Goal: Information Seeking & Learning: Learn about a topic

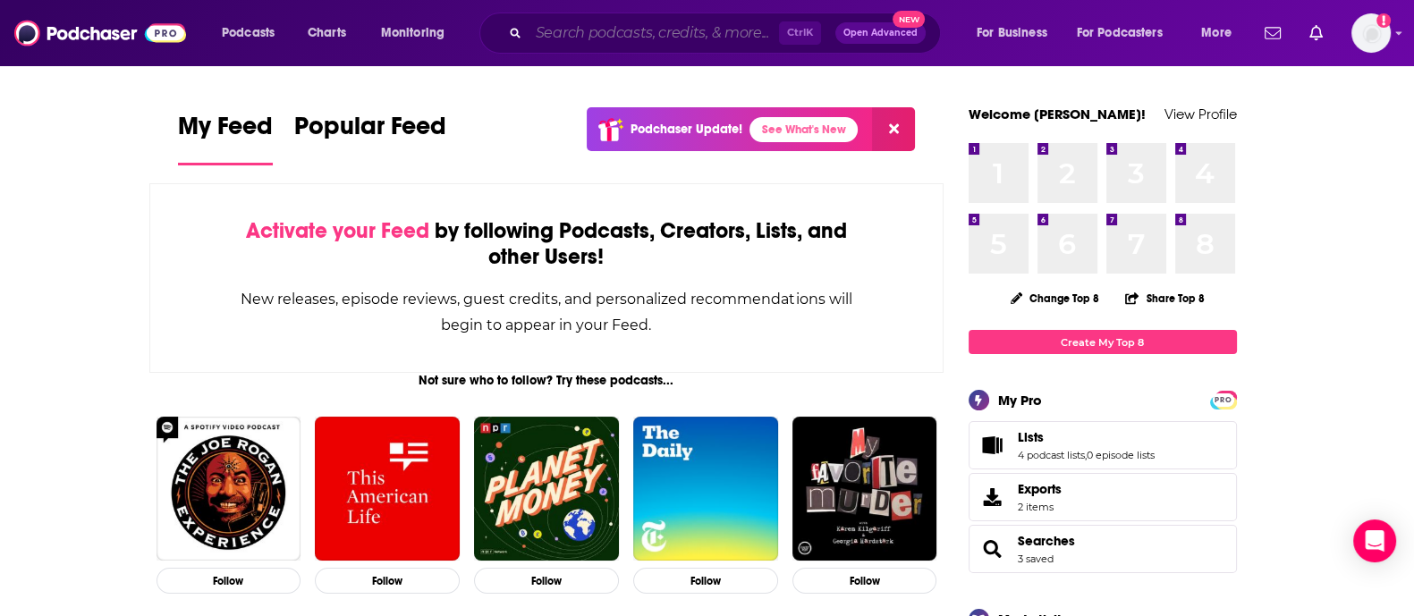
click at [688, 25] on input "Search podcasts, credits, & more..." at bounding box center [654, 33] width 250 height 29
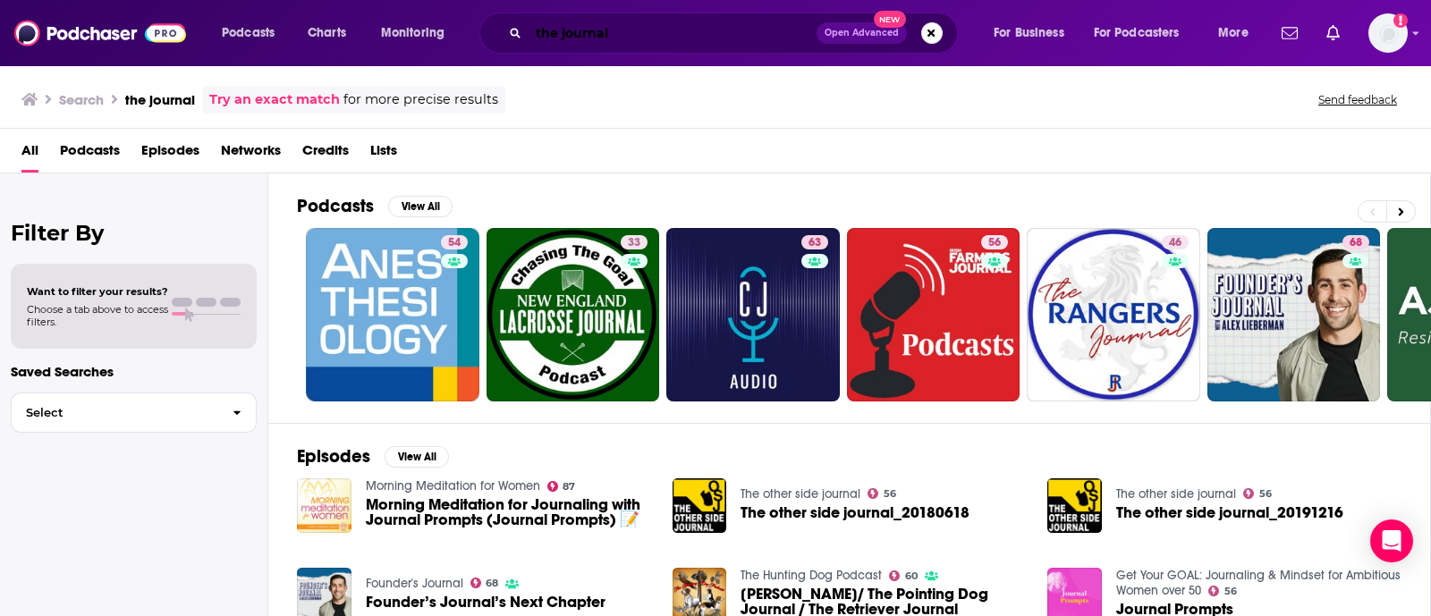
click at [562, 27] on input "the journal" at bounding box center [673, 33] width 288 height 29
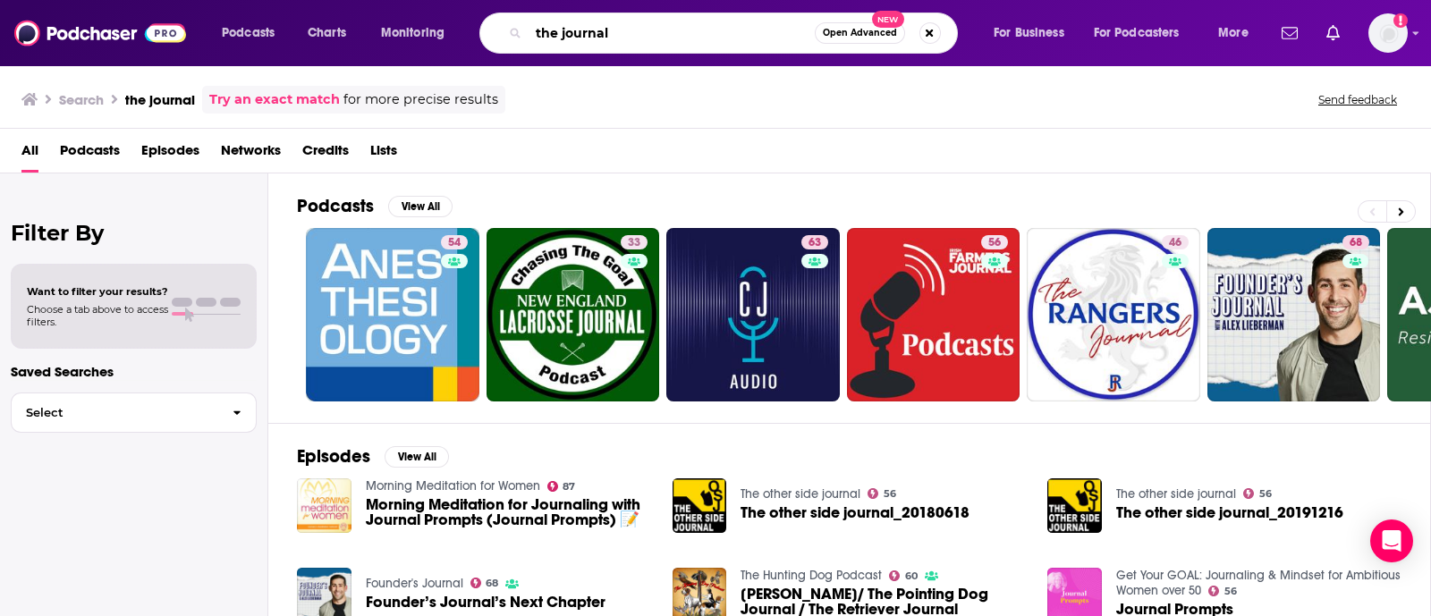
click at [562, 27] on input "the journal" at bounding box center [672, 33] width 286 height 29
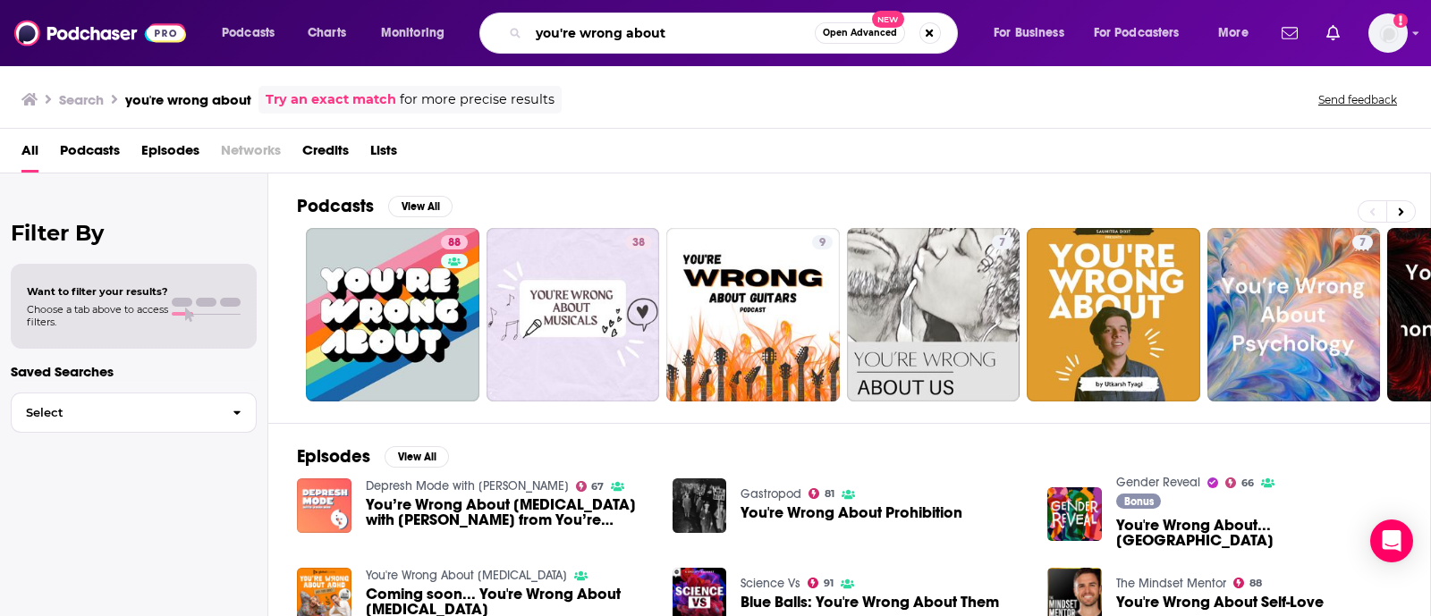
click at [572, 24] on input "you're wrong about" at bounding box center [672, 33] width 286 height 29
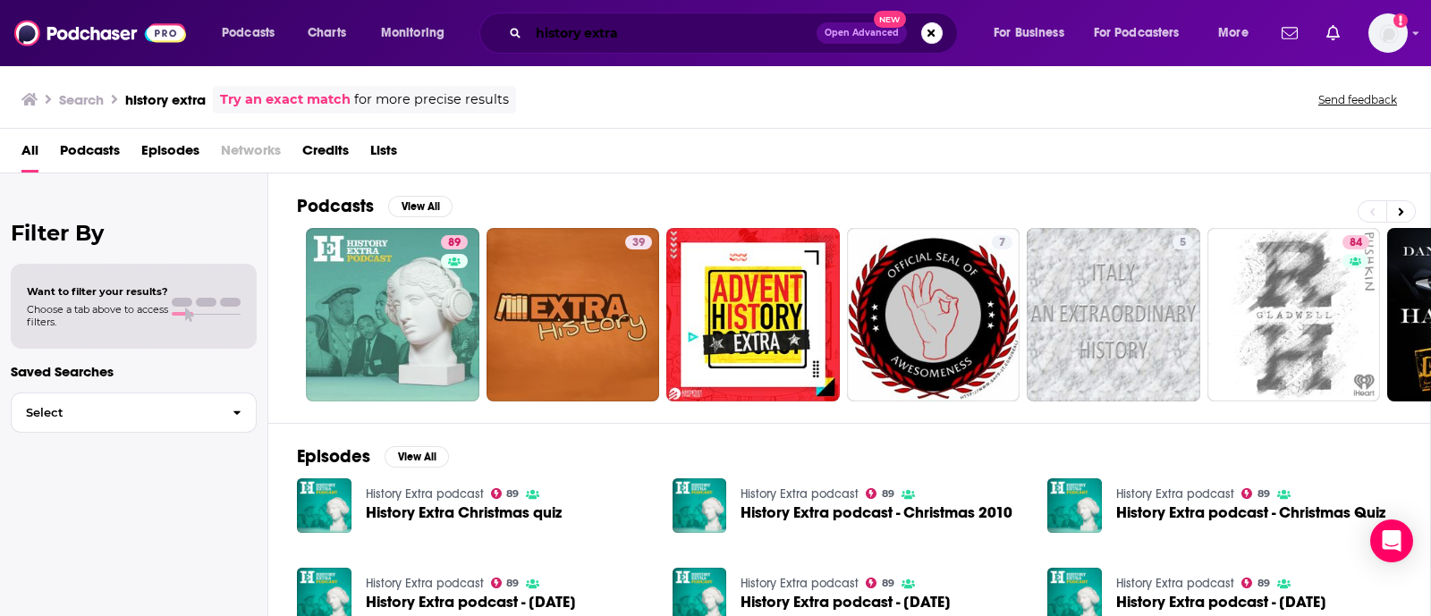
click at [596, 36] on input "history extra" at bounding box center [673, 33] width 288 height 29
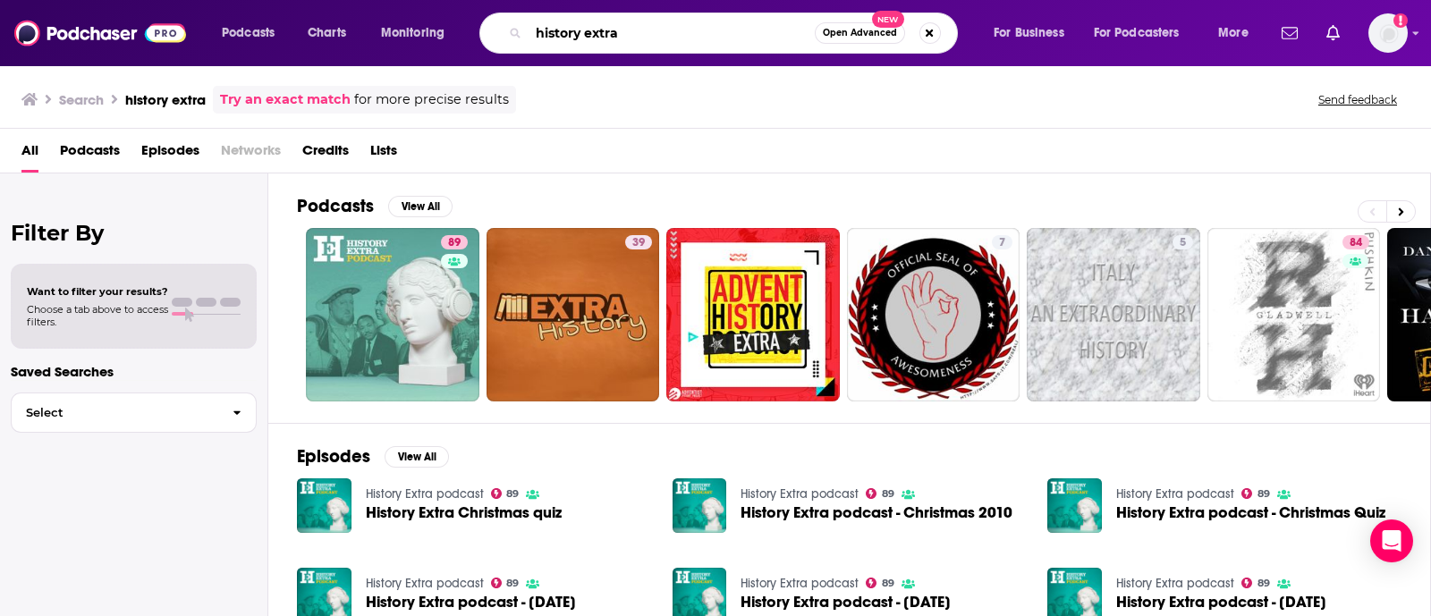
click at [596, 36] on input "history extra" at bounding box center [672, 33] width 286 height 29
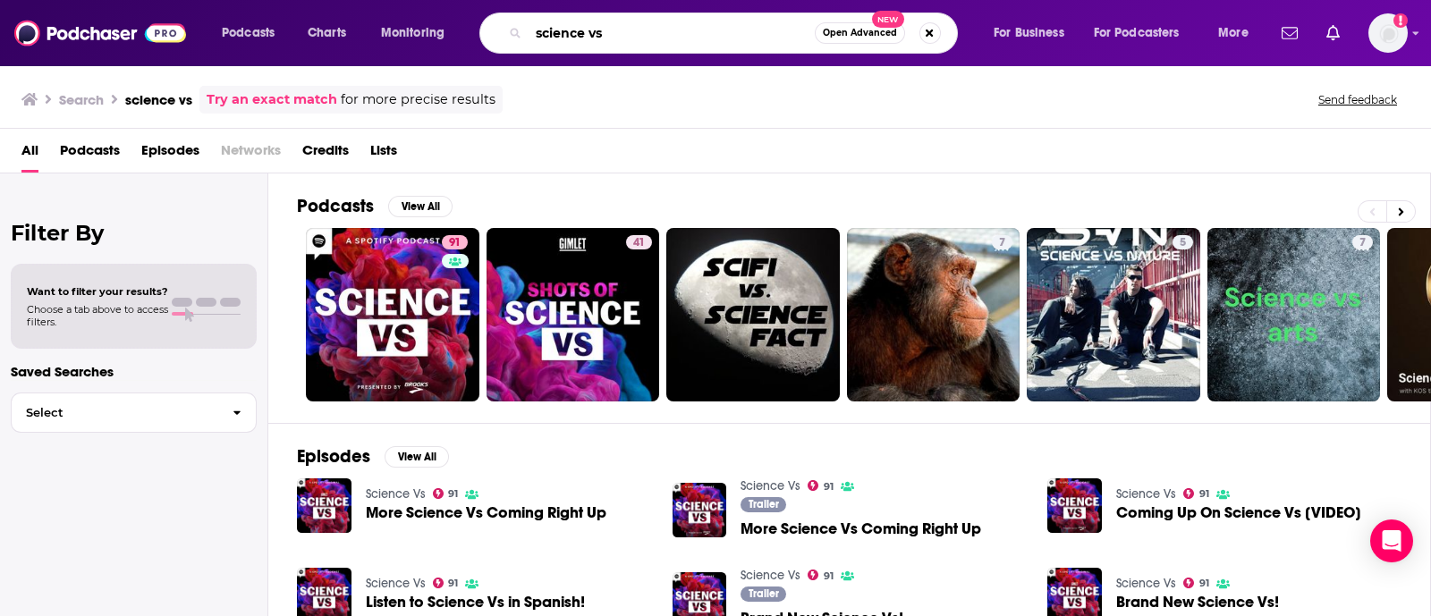
click at [688, 46] on input "science vs" at bounding box center [672, 33] width 286 height 29
paste input "Outrage + Optimism"
type input "Outrage + Optimism"
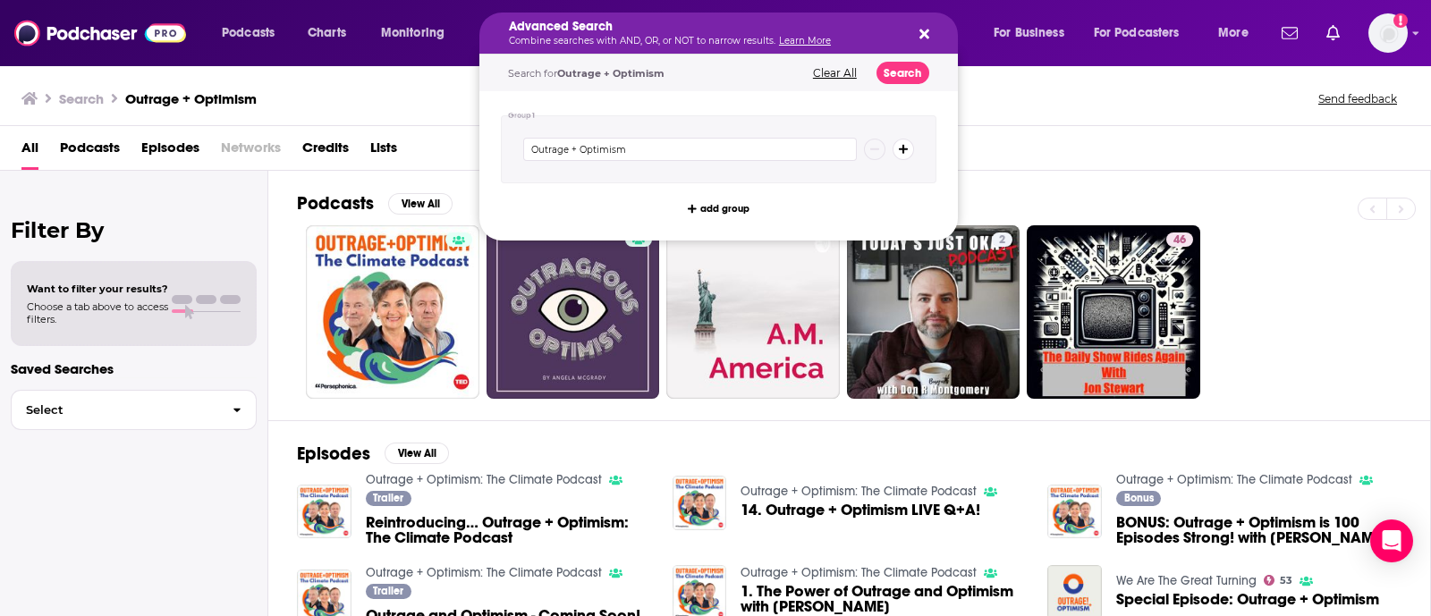
click at [657, 19] on div "Advanced Search Combine searches with AND, OR, or NOT to narrow results. Learn …" at bounding box center [718, 33] width 479 height 41
click at [688, 37] on icon "Search podcasts, credits, & more..." at bounding box center [924, 35] width 10 height 10
click at [688, 28] on h5 "Advanced Search" at bounding box center [704, 27] width 391 height 13
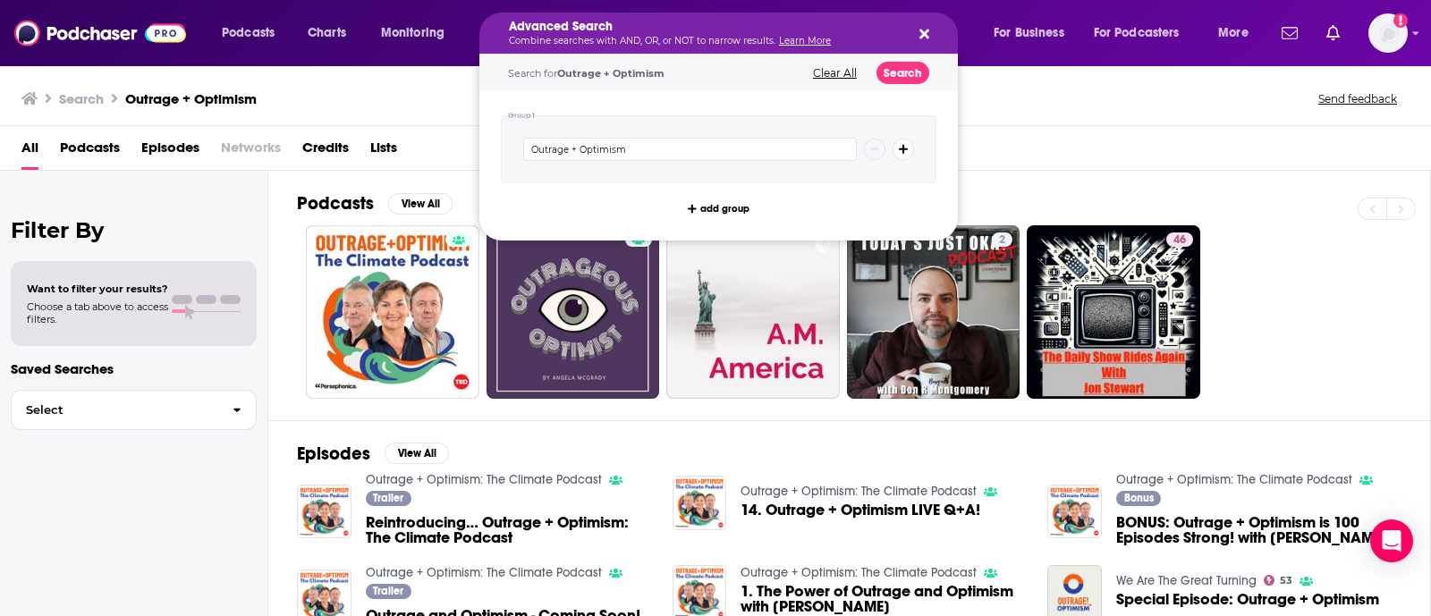
click at [688, 95] on div "Search Outrage + Optimism Send feedback" at bounding box center [711, 98] width 1381 height 25
click at [688, 33] on icon "Search podcasts, credits, & more..." at bounding box center [924, 35] width 10 height 10
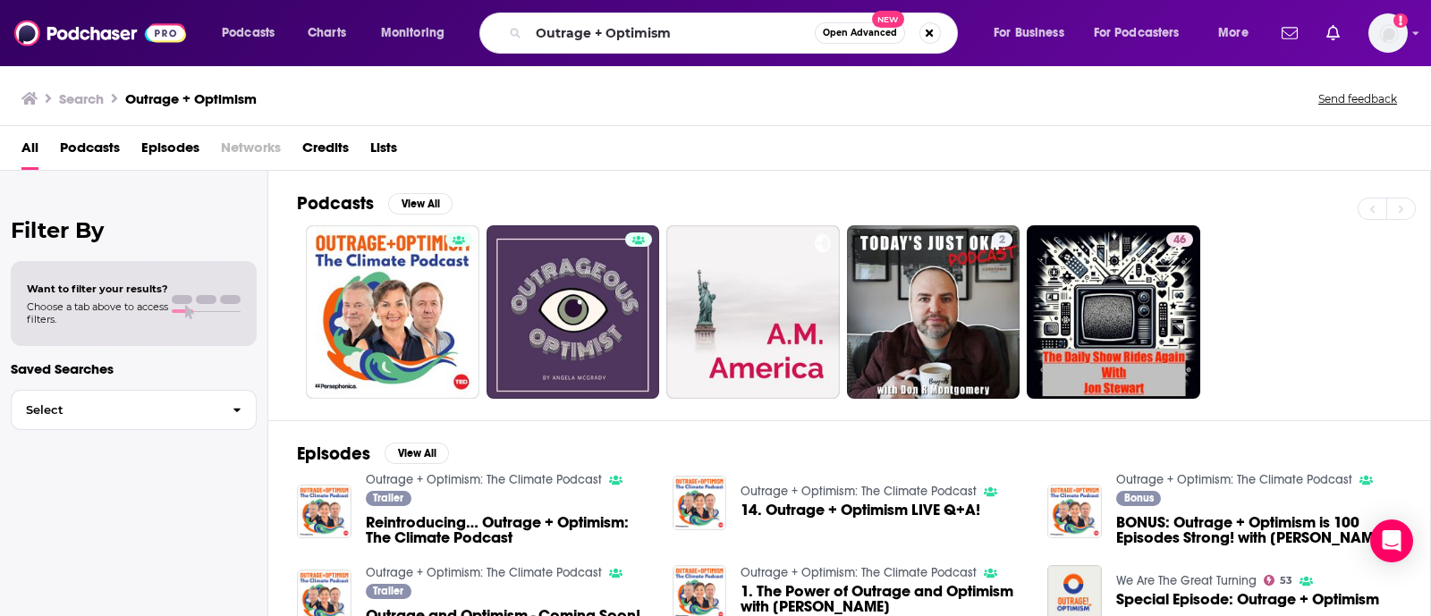
click at [688, 91] on div "Search Outrage + Optimism Send feedback" at bounding box center [711, 98] width 1381 height 25
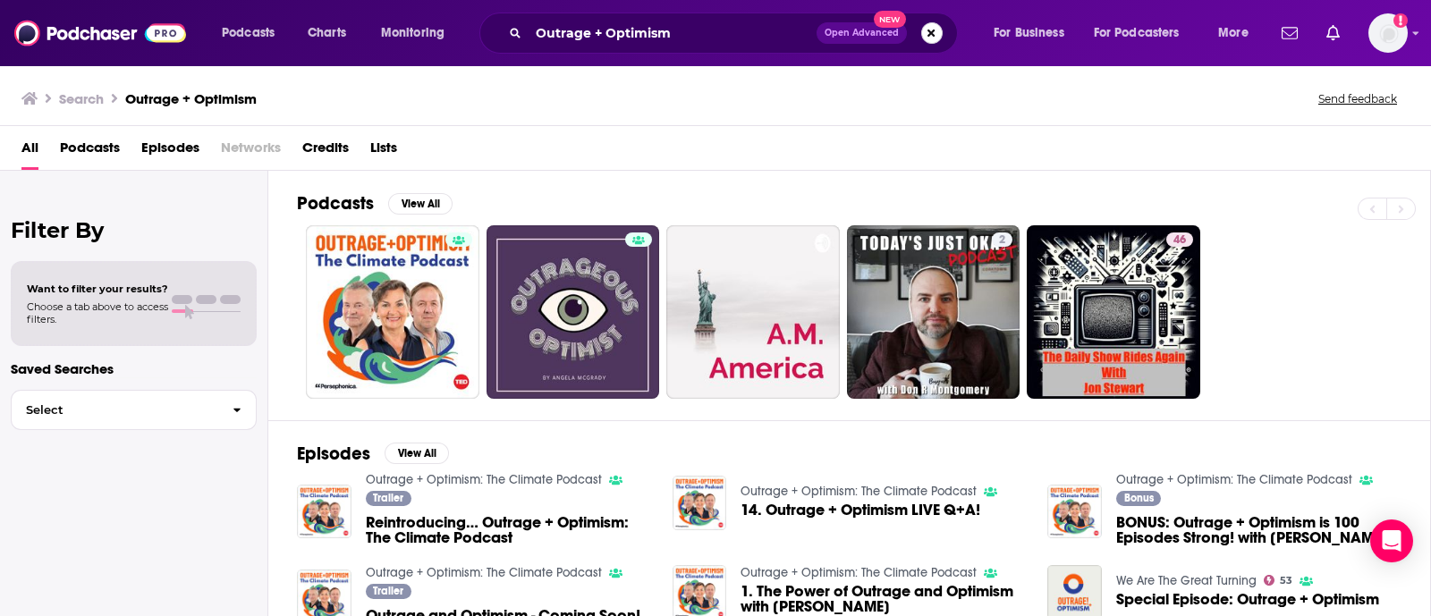
click at [688, 38] on button "Search podcasts, credits, & more..." at bounding box center [931, 32] width 21 height 21
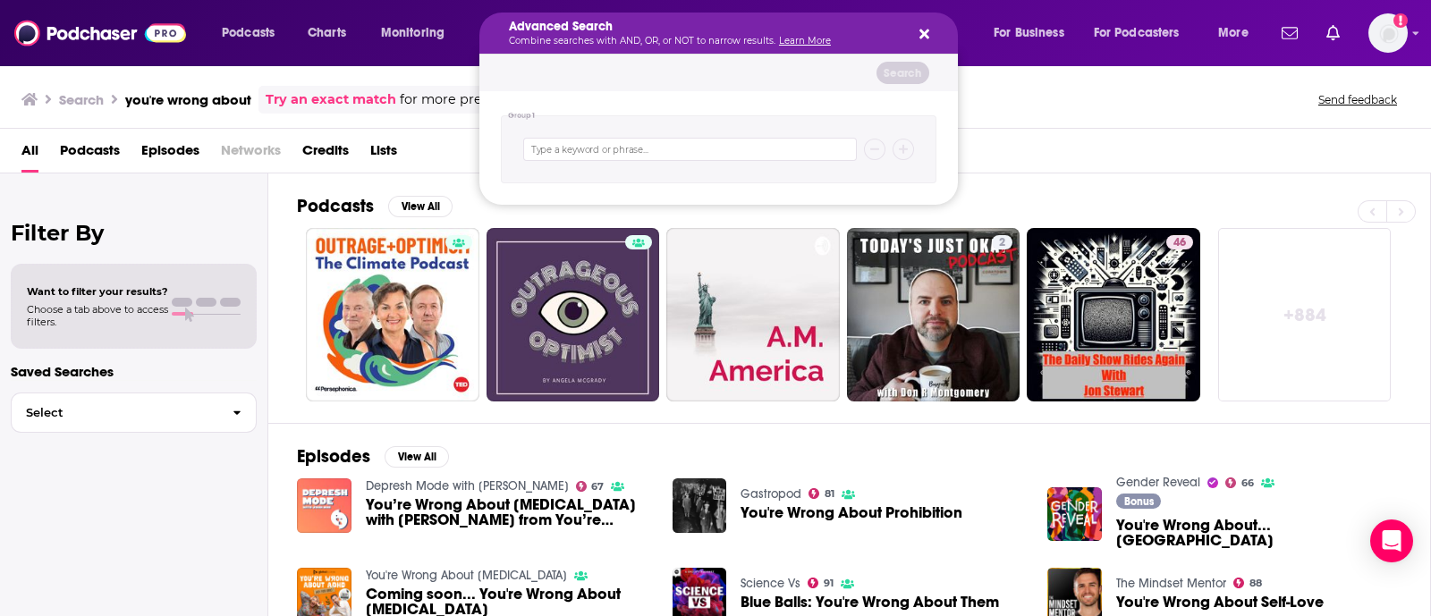
click at [688, 24] on div "Advanced Search Combine searches with AND, OR, or NOT to narrow results. Learn …" at bounding box center [718, 33] width 479 height 41
click at [688, 34] on icon "Search podcasts, credits, & more..." at bounding box center [924, 34] width 10 height 14
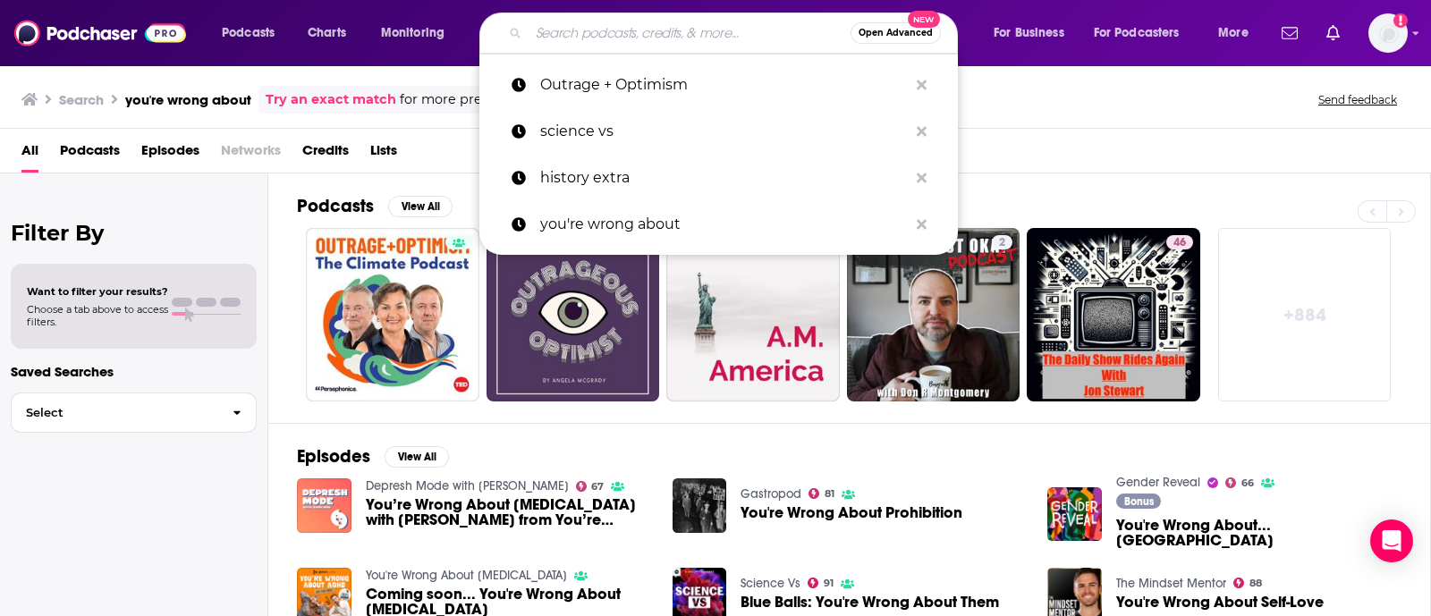
click at [688, 29] on input "Search podcasts, credits, & more..." at bounding box center [690, 33] width 322 height 29
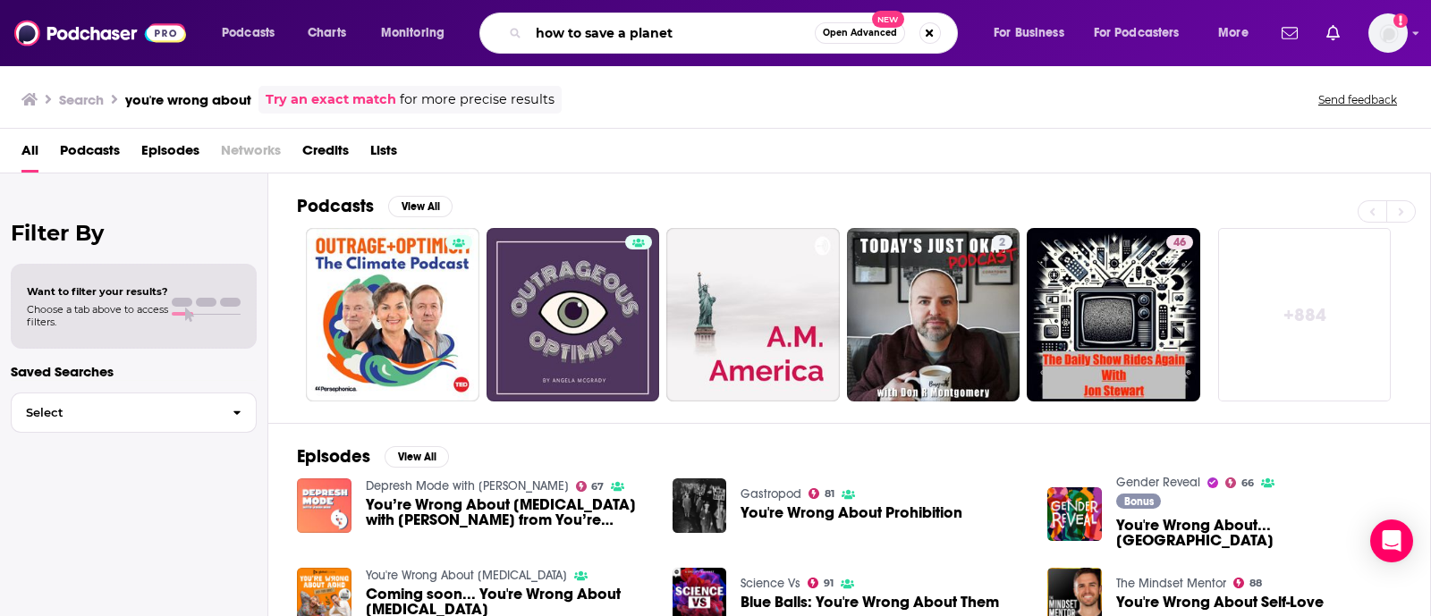
type input "how to save a planet"
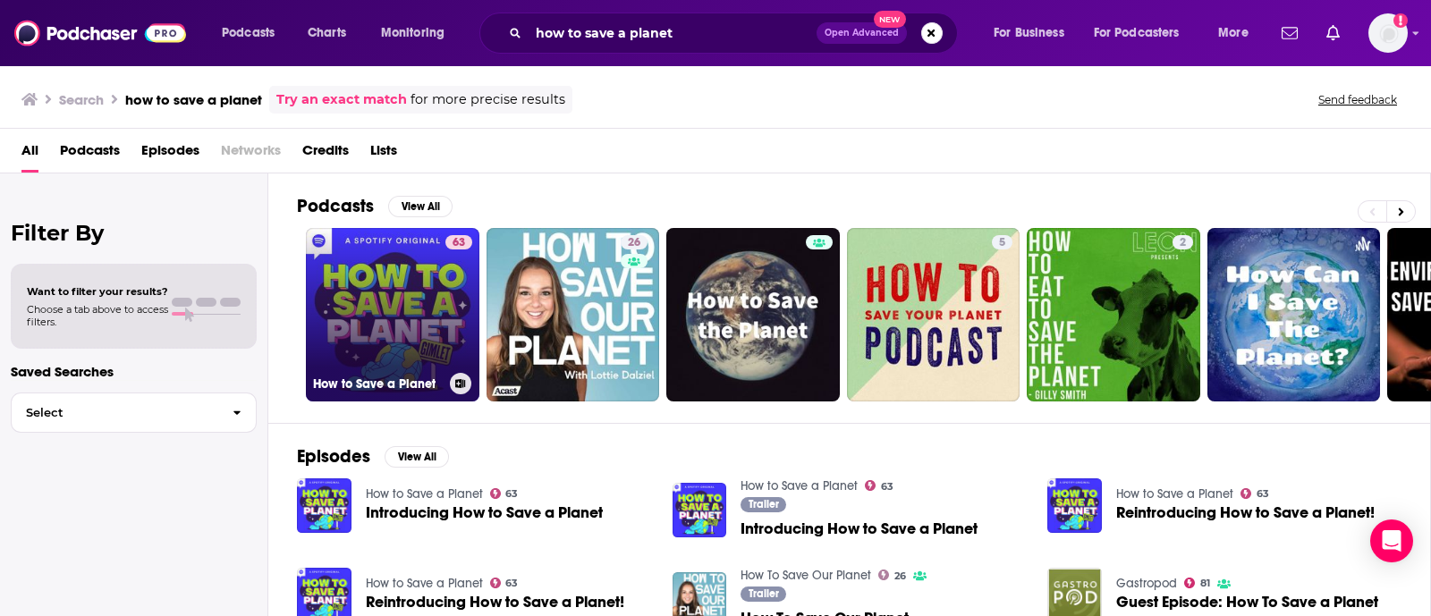
click at [381, 247] on link "63 How to Save a Planet" at bounding box center [393, 315] width 174 height 174
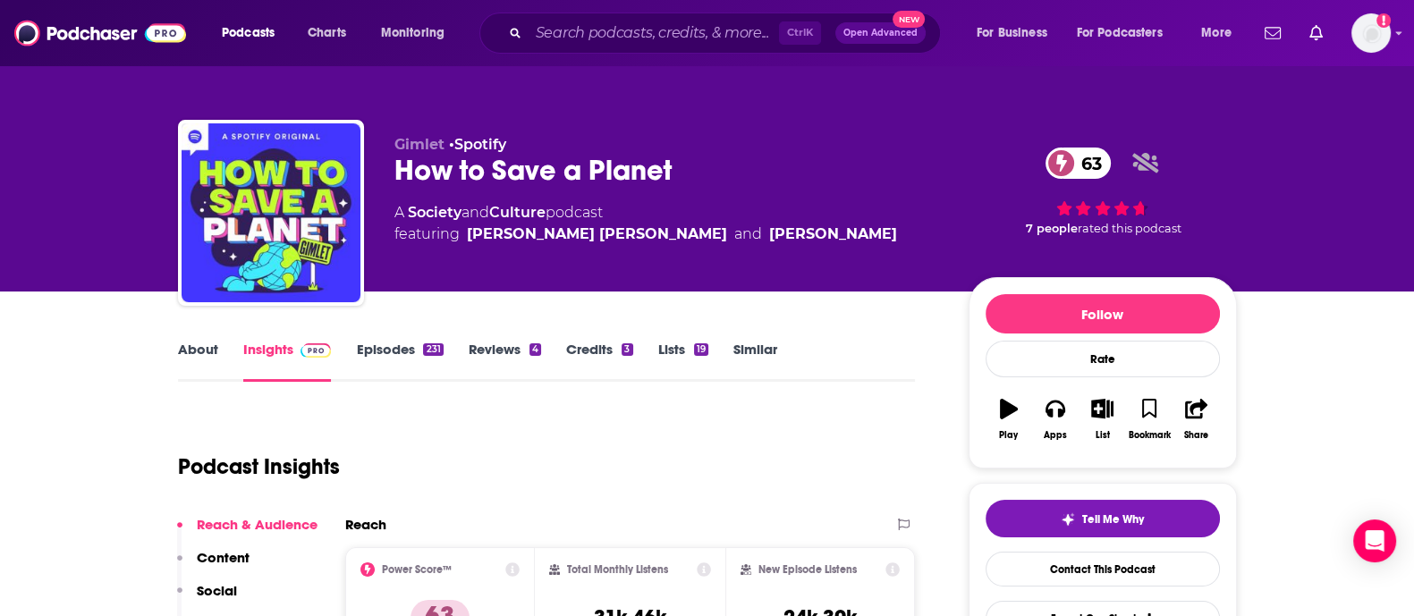
click at [560, 17] on div "Ctrl K Open Advanced New" at bounding box center [710, 33] width 462 height 41
click at [573, 38] on input "Search podcasts, credits, & more..." at bounding box center [654, 33] width 250 height 29
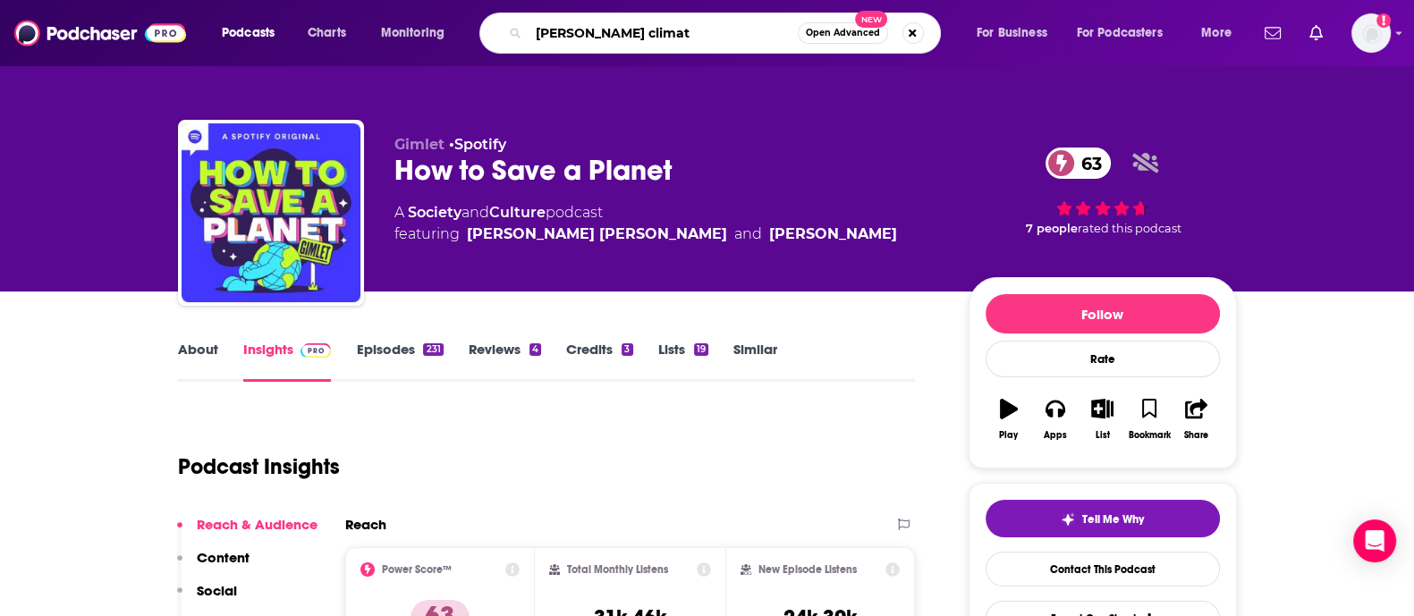
type input "[PERSON_NAME] climate"
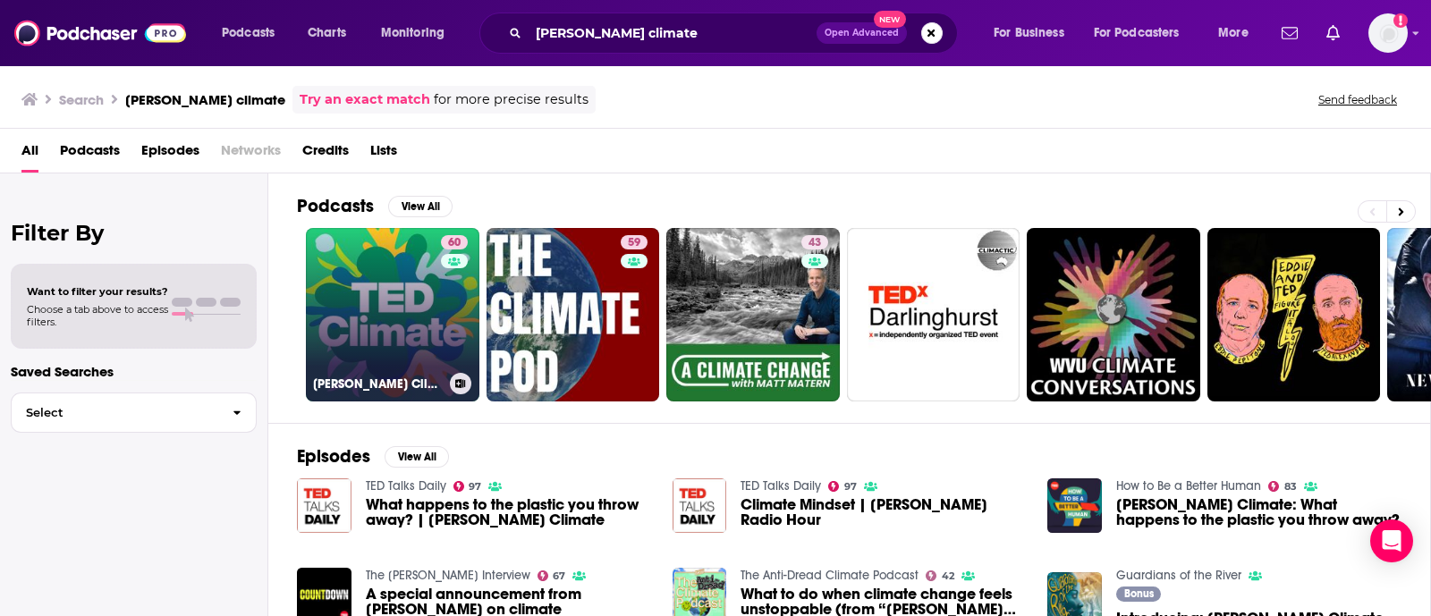
click at [414, 247] on link "60 [PERSON_NAME] Climate" at bounding box center [393, 315] width 174 height 174
click at [403, 247] on div "[PERSON_NAME] Climate" at bounding box center [392, 383] width 159 height 21
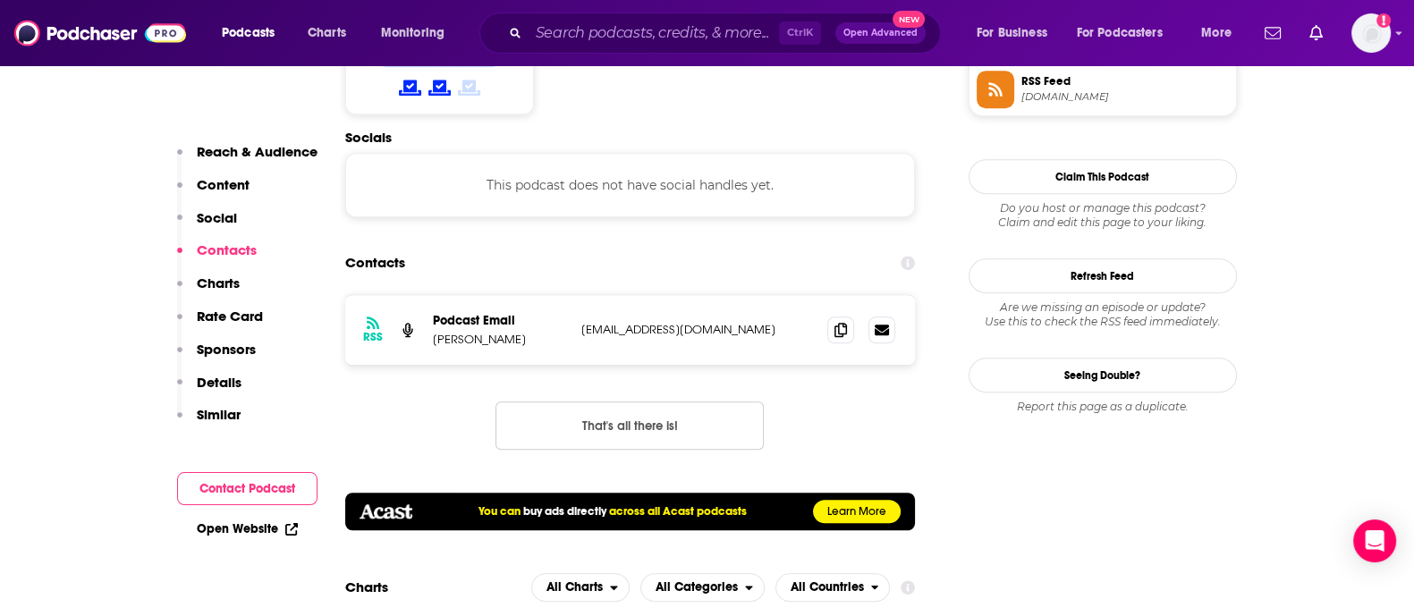
scroll to position [1676, 0]
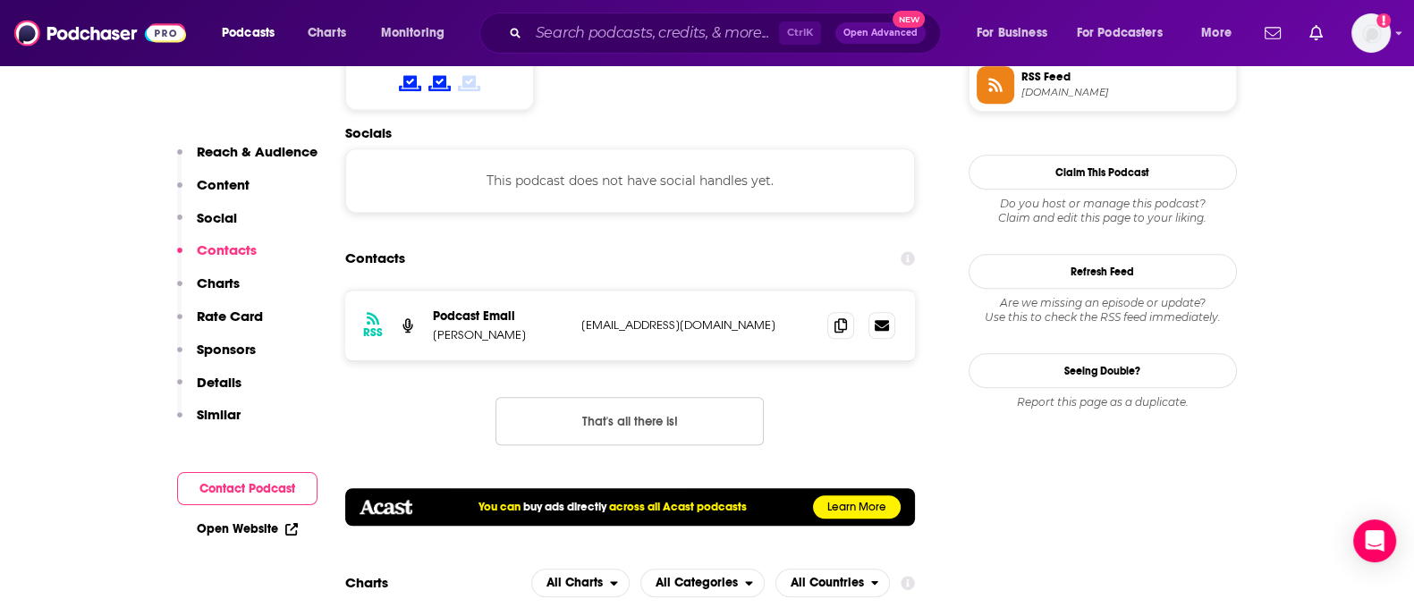
click at [593, 49] on div "Ctrl K Open Advanced New" at bounding box center [710, 33] width 462 height 41
click at [595, 42] on input "Search podcasts, credits, & more..." at bounding box center [654, 33] width 250 height 29
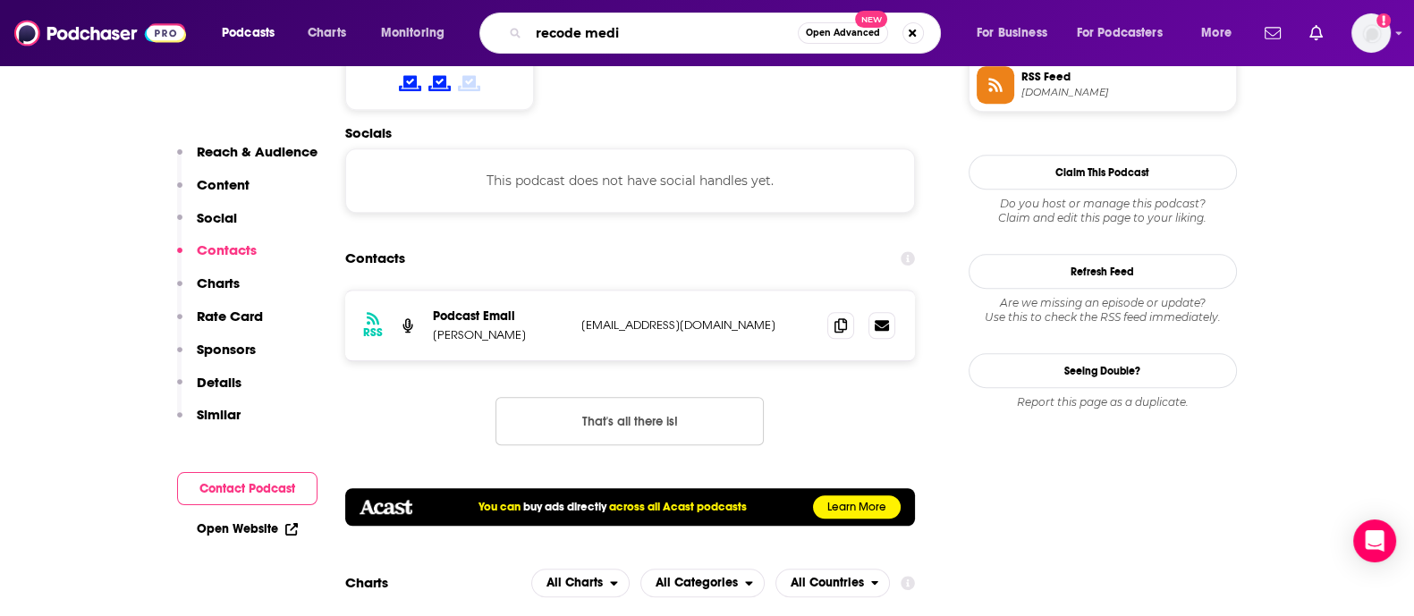
type input "recode media"
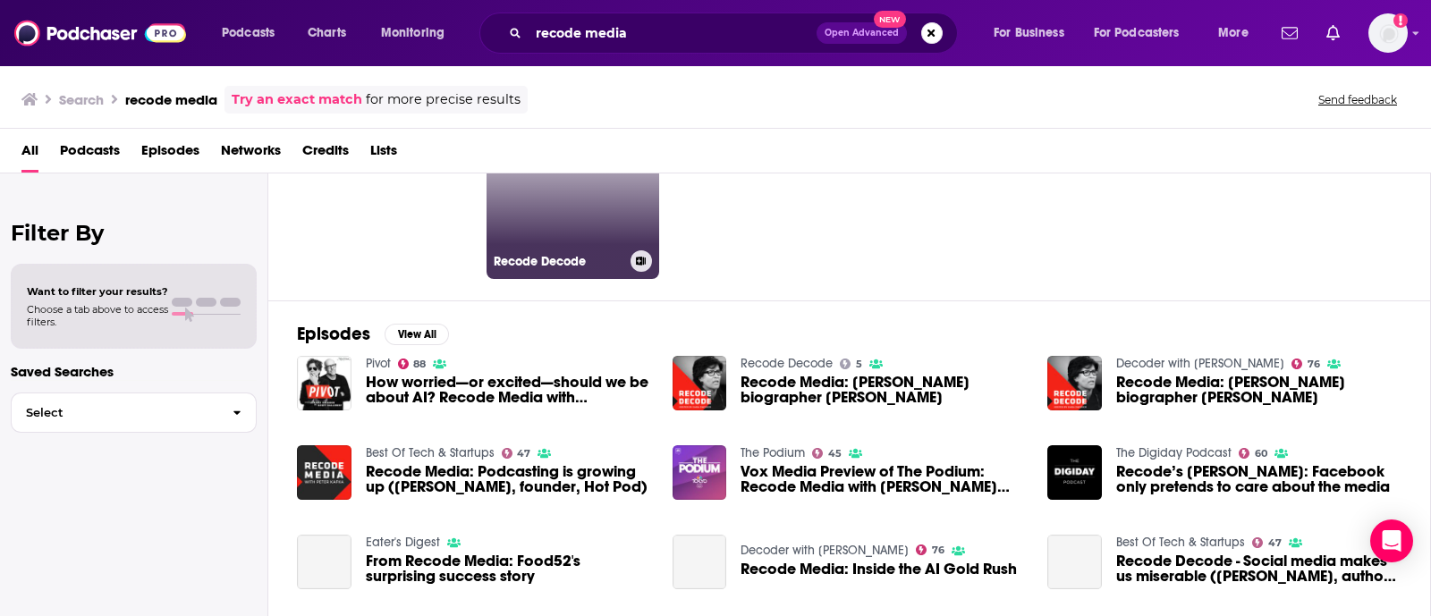
scroll to position [335, 0]
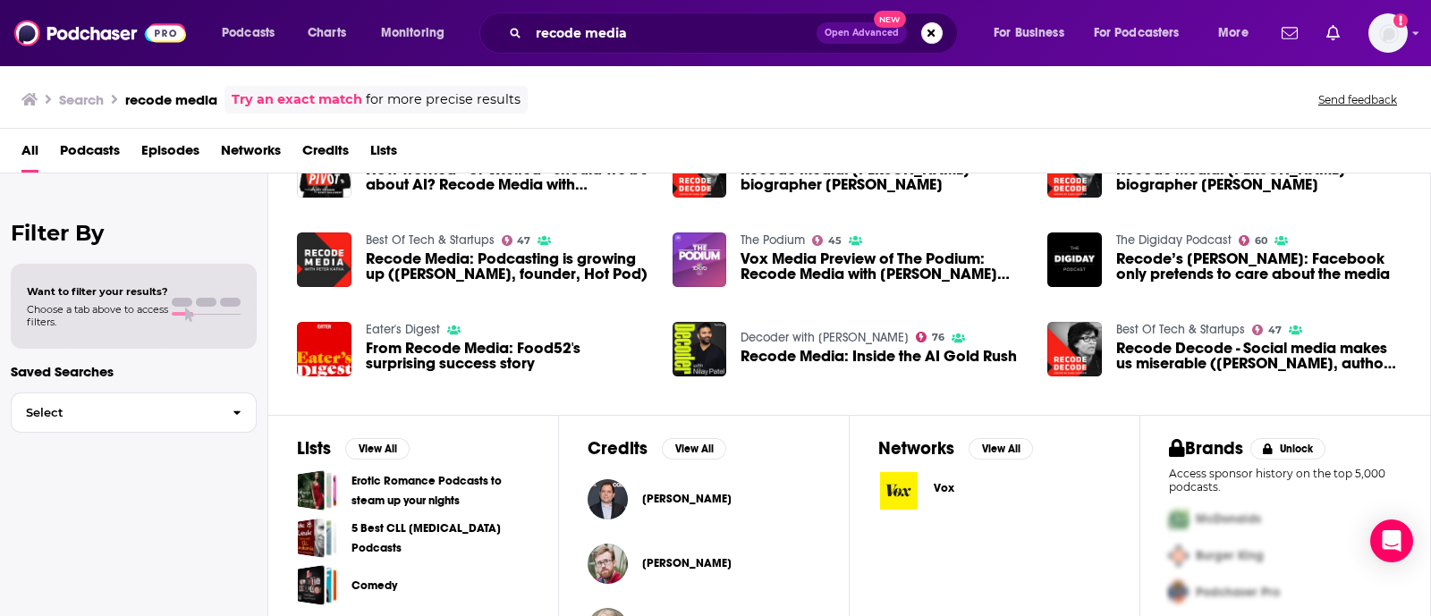
click at [295, 247] on div "Episodes View All Pivot 88 How worried—or excited—should we be about AI? Recode…" at bounding box center [849, 251] width 1163 height 327
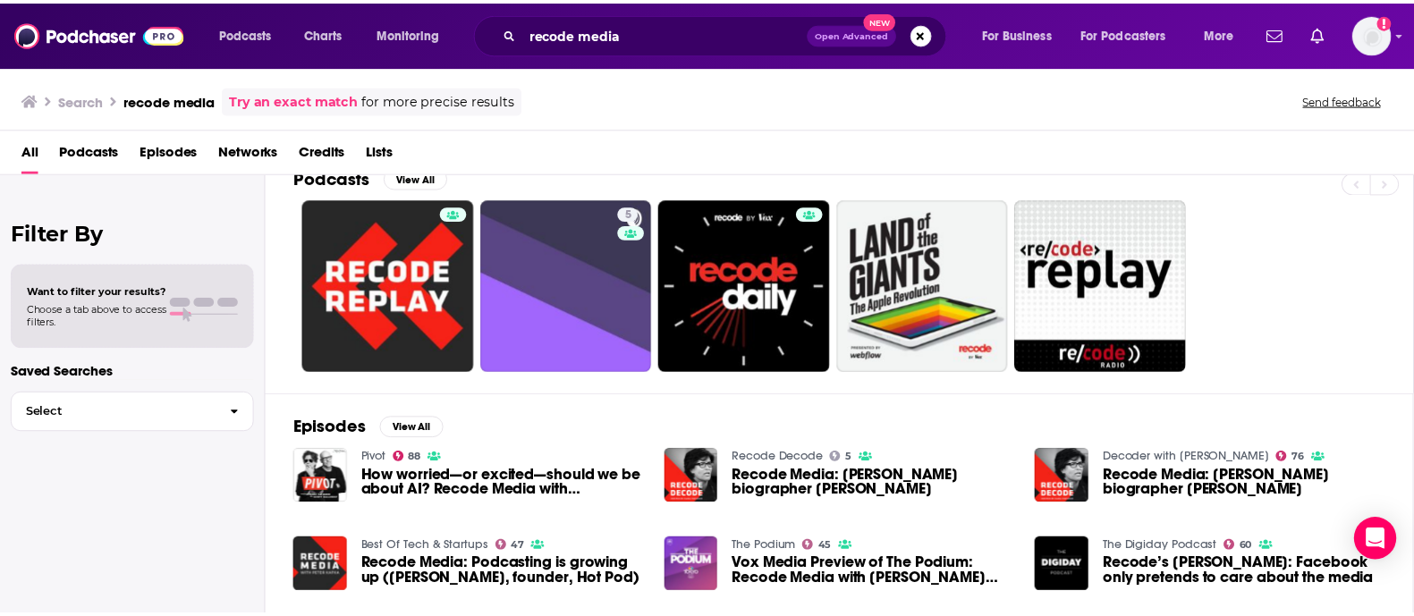
scroll to position [0, 0]
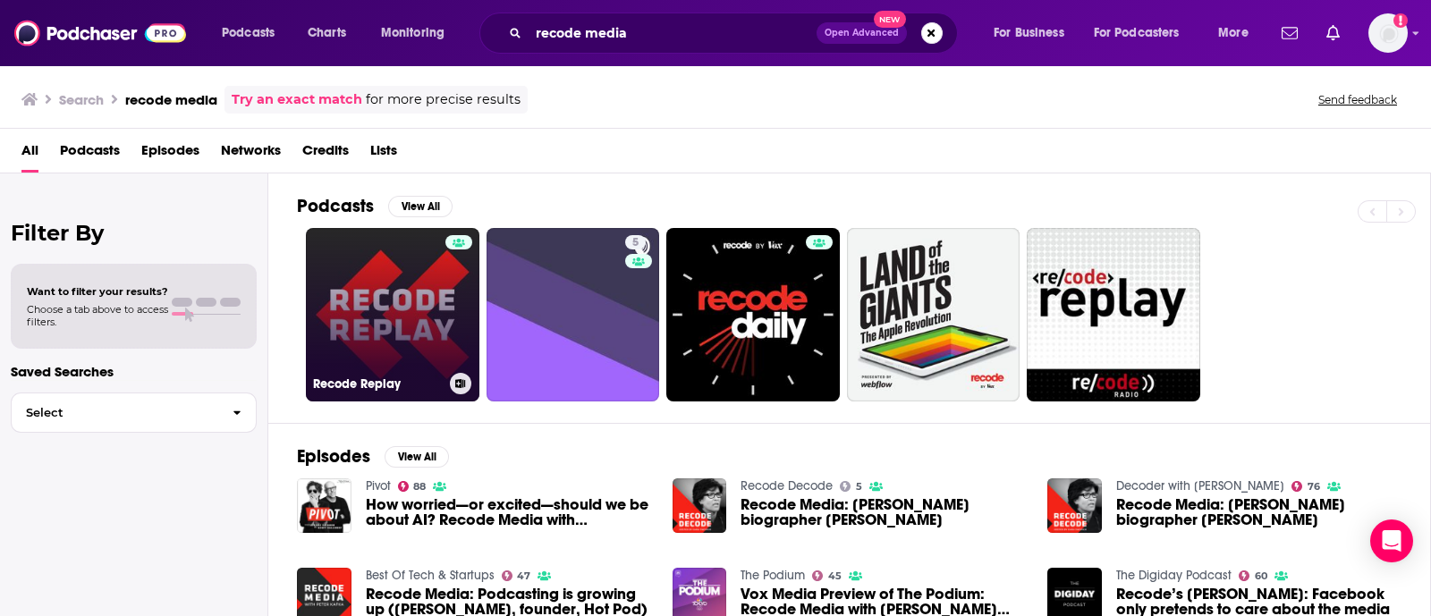
click at [447, 247] on div at bounding box center [458, 304] width 27 height 138
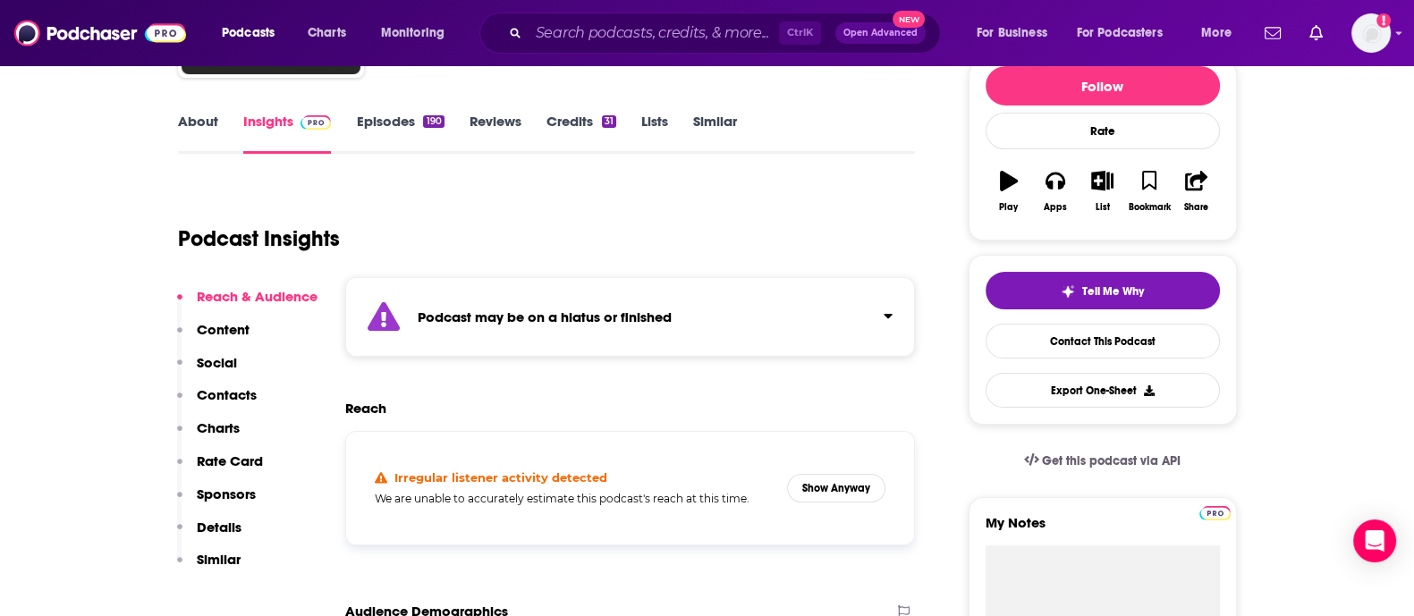
scroll to position [223, 0]
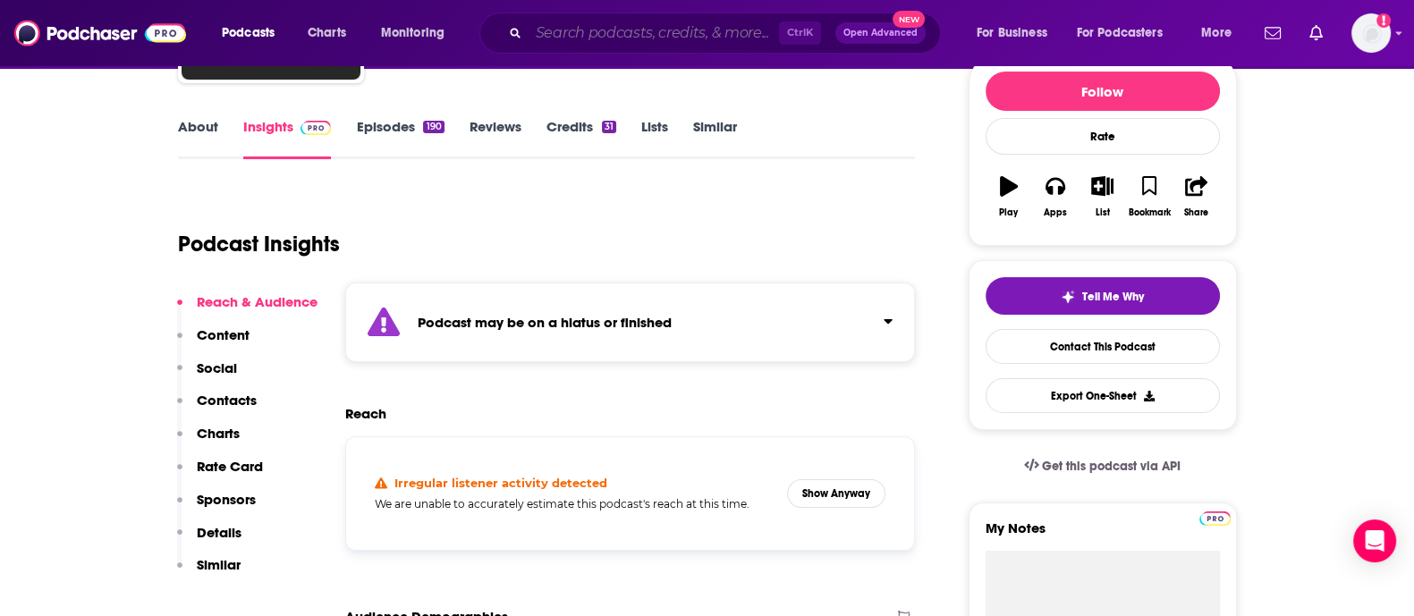
click at [545, 38] on input "Search podcasts, credits, & more..." at bounding box center [654, 33] width 250 height 29
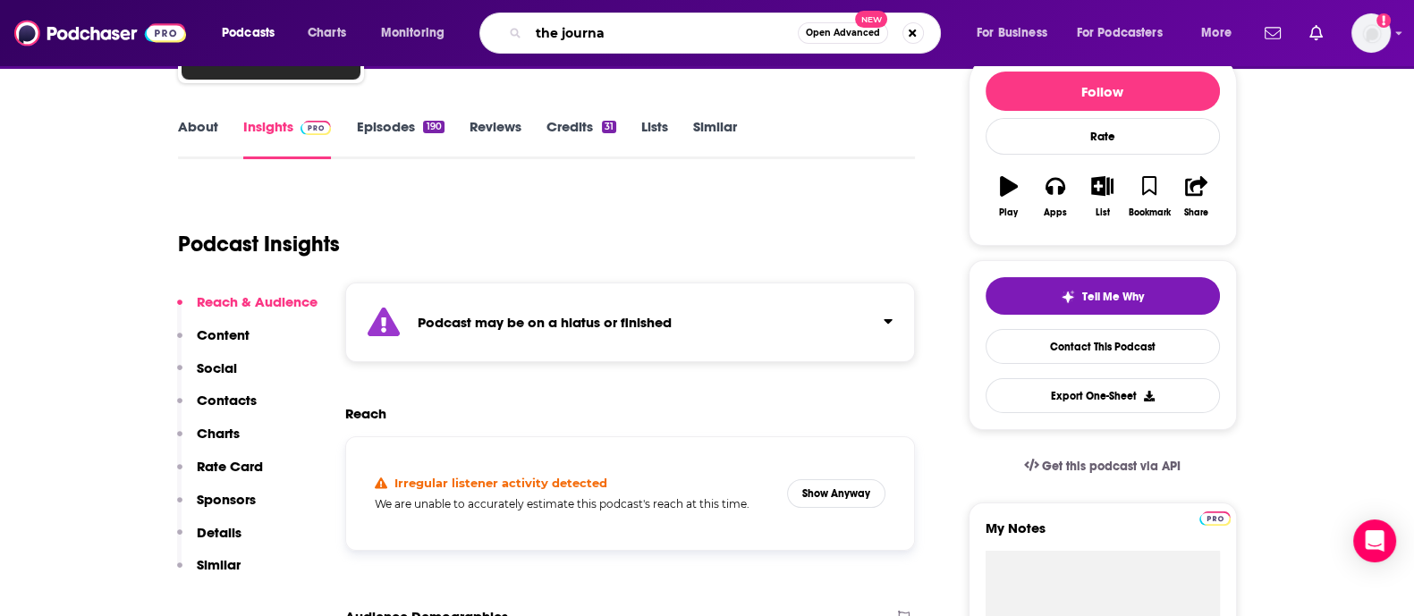
type input "the journal"
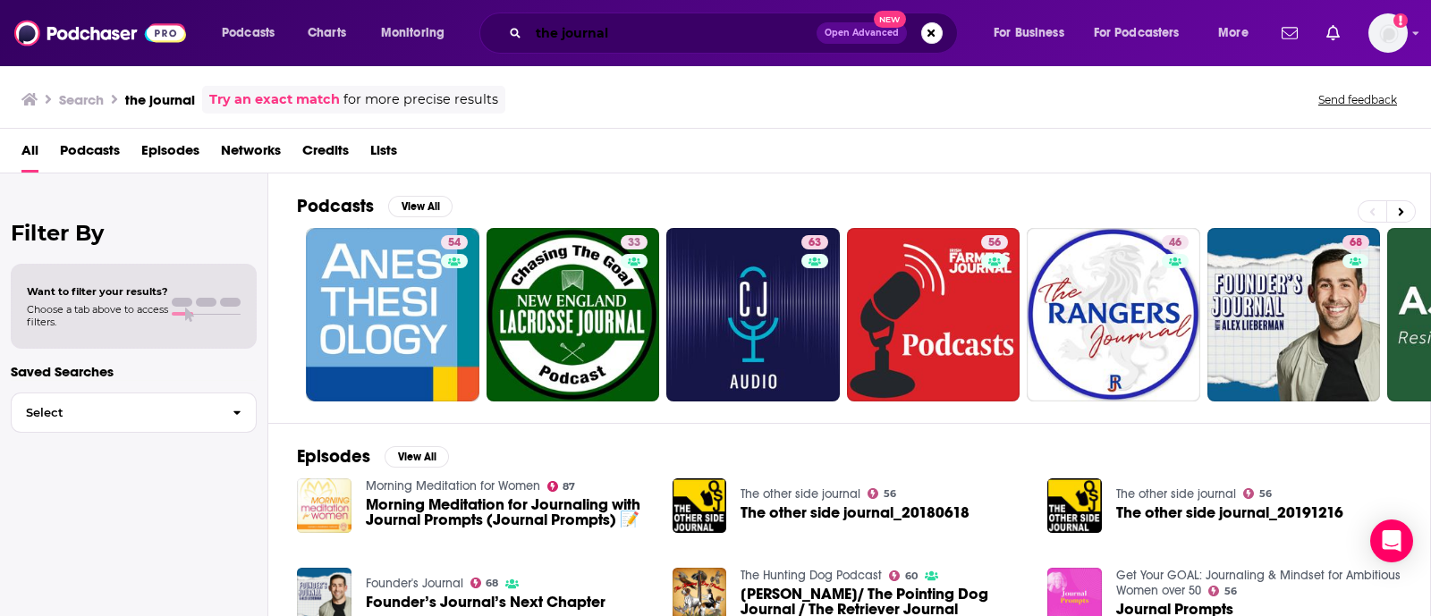
click at [627, 21] on input "the journal" at bounding box center [673, 33] width 288 height 29
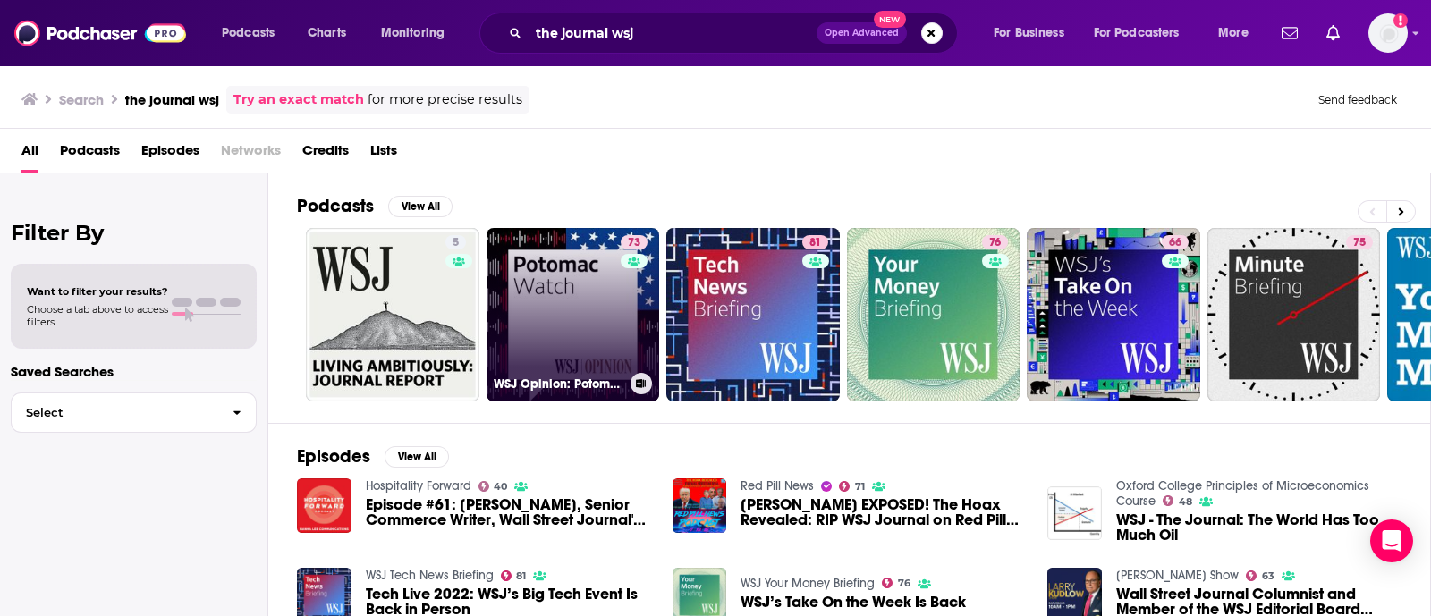
scroll to position [223, 0]
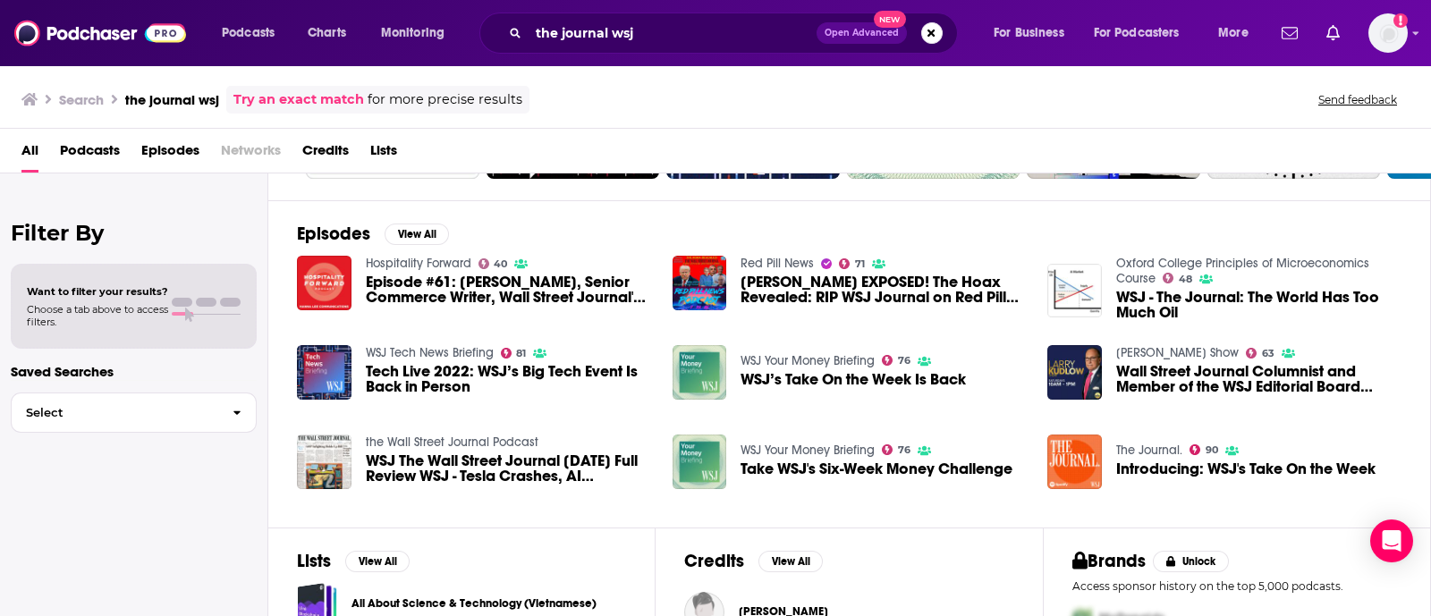
click at [662, 51] on div "the journal wsj Open Advanced New" at bounding box center [718, 33] width 479 height 41
click at [661, 42] on input "the journal wsj" at bounding box center [673, 33] width 288 height 29
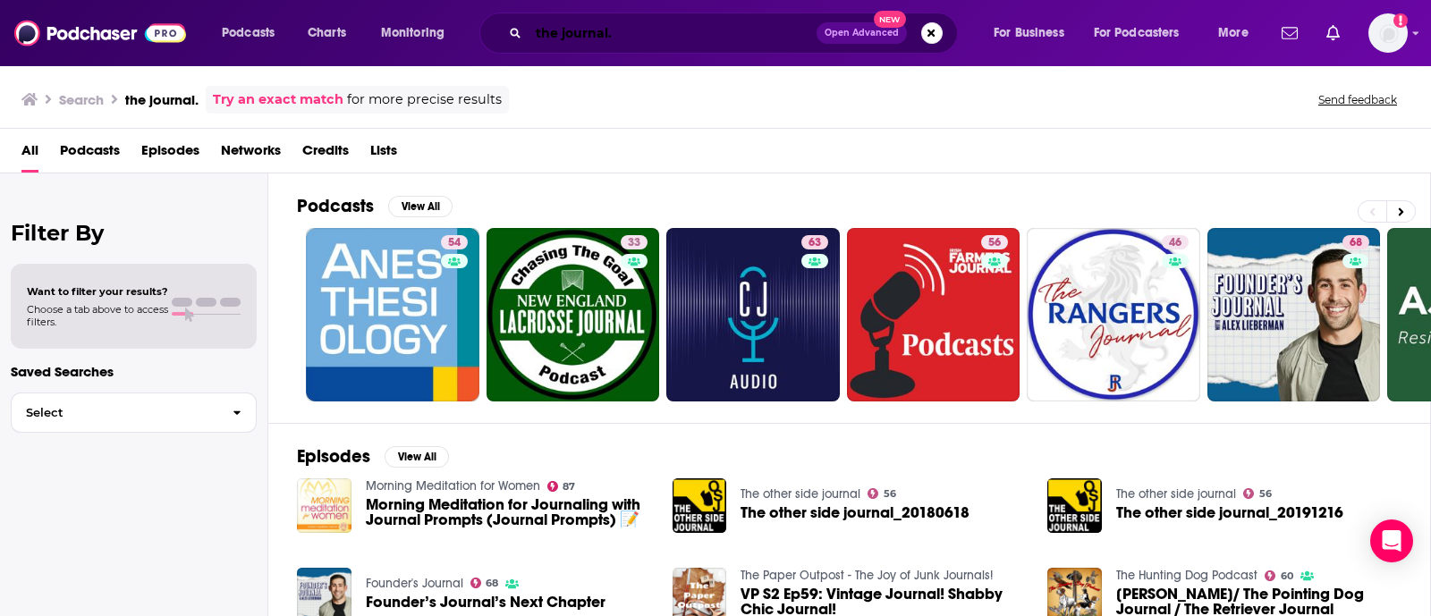
click at [573, 33] on input "the journal." at bounding box center [673, 33] width 288 height 29
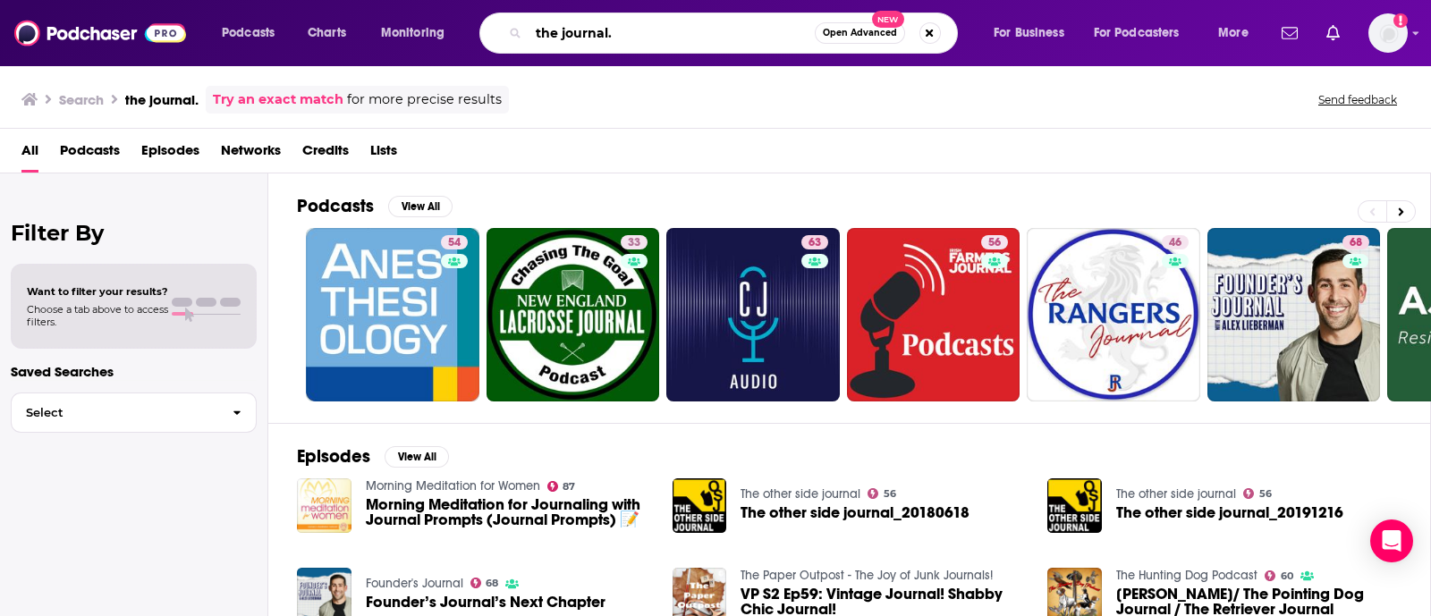
click at [573, 33] on input "the journal." at bounding box center [672, 33] width 286 height 29
type input "wall street journal"
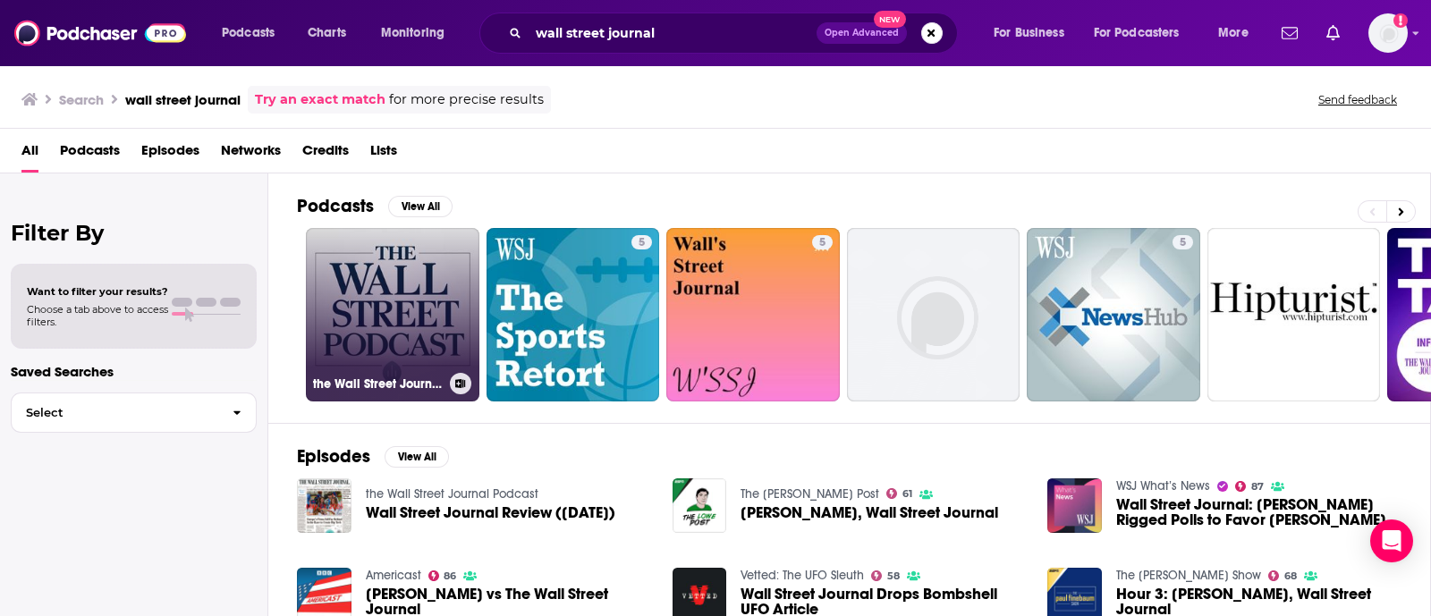
click at [447, 247] on link "the Wall Street Journal Podcast" at bounding box center [393, 315] width 174 height 174
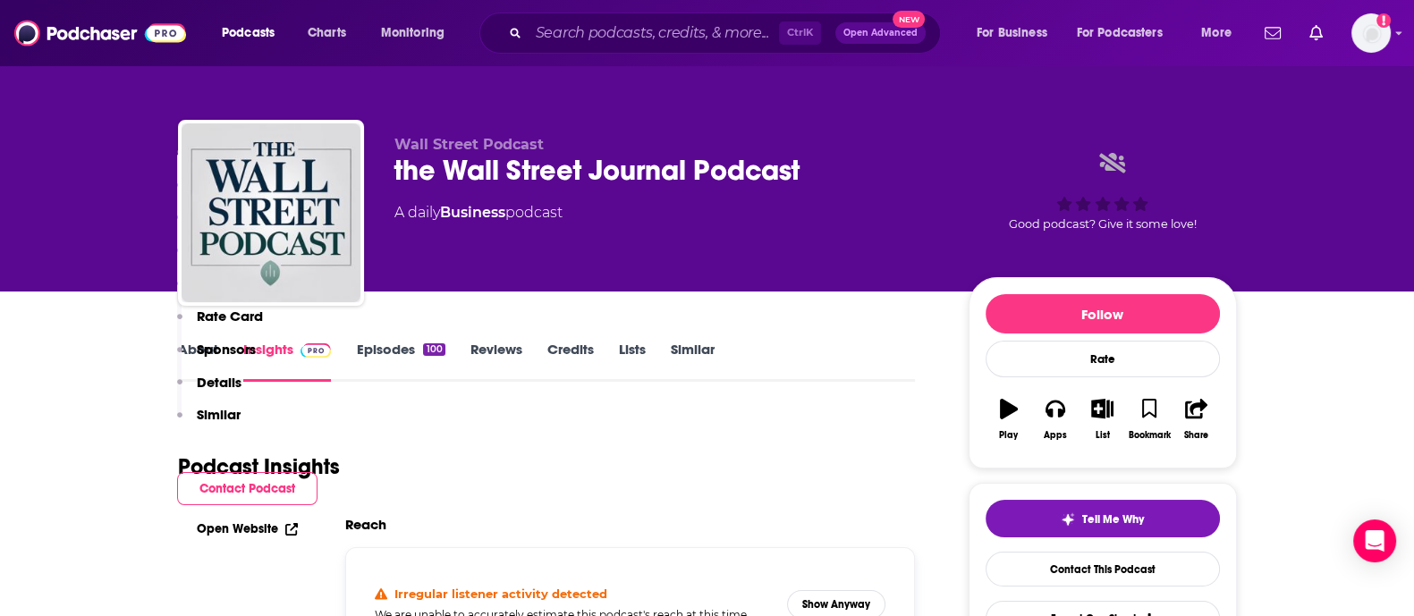
scroll to position [446, 0]
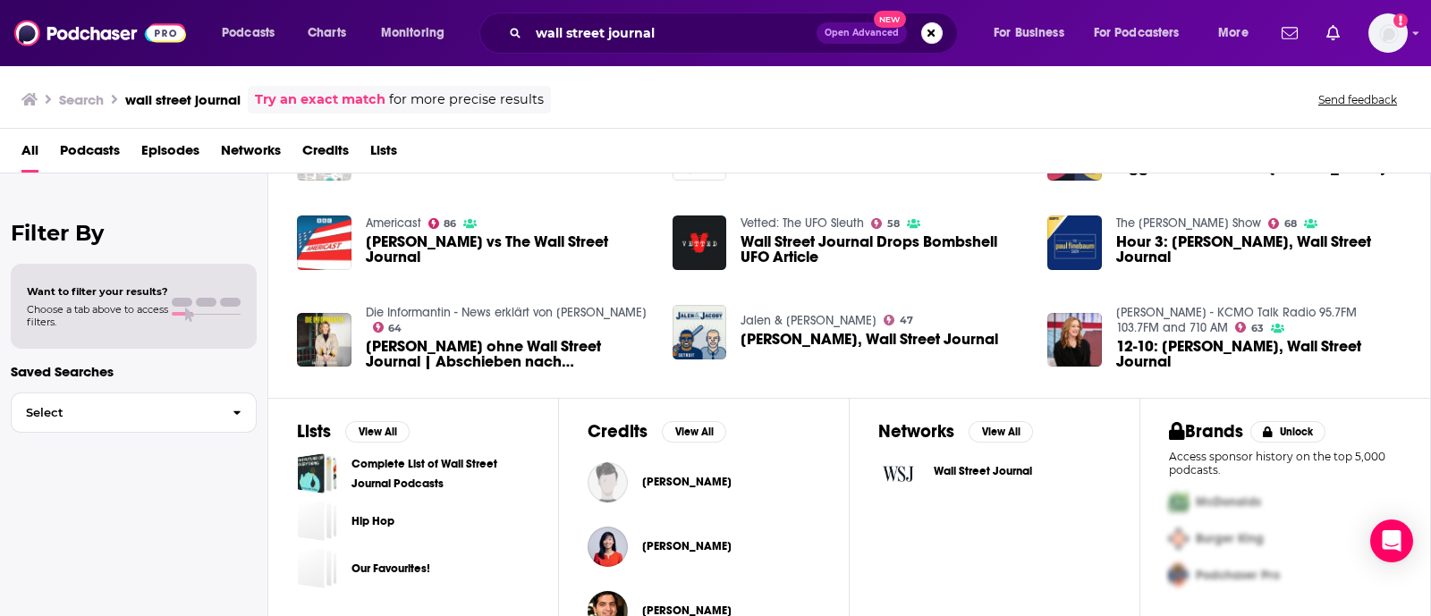
scroll to position [393, 0]
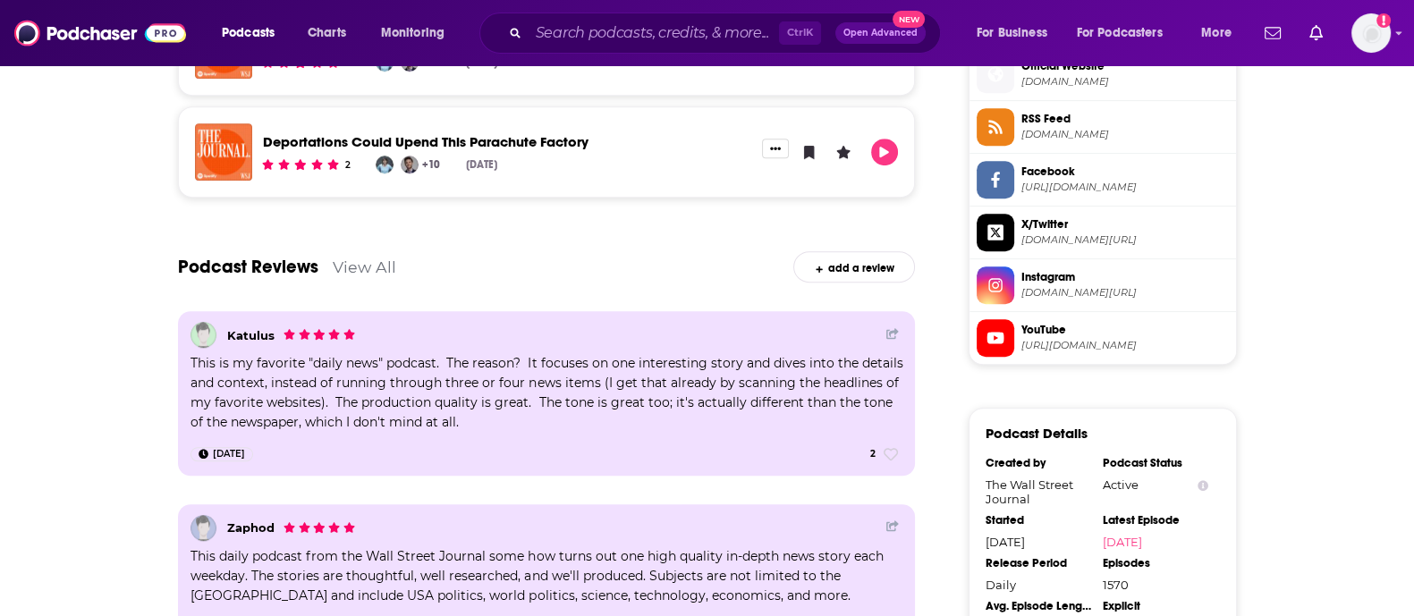
scroll to position [1230, 0]
